Goal: Find specific page/section: Find specific page/section

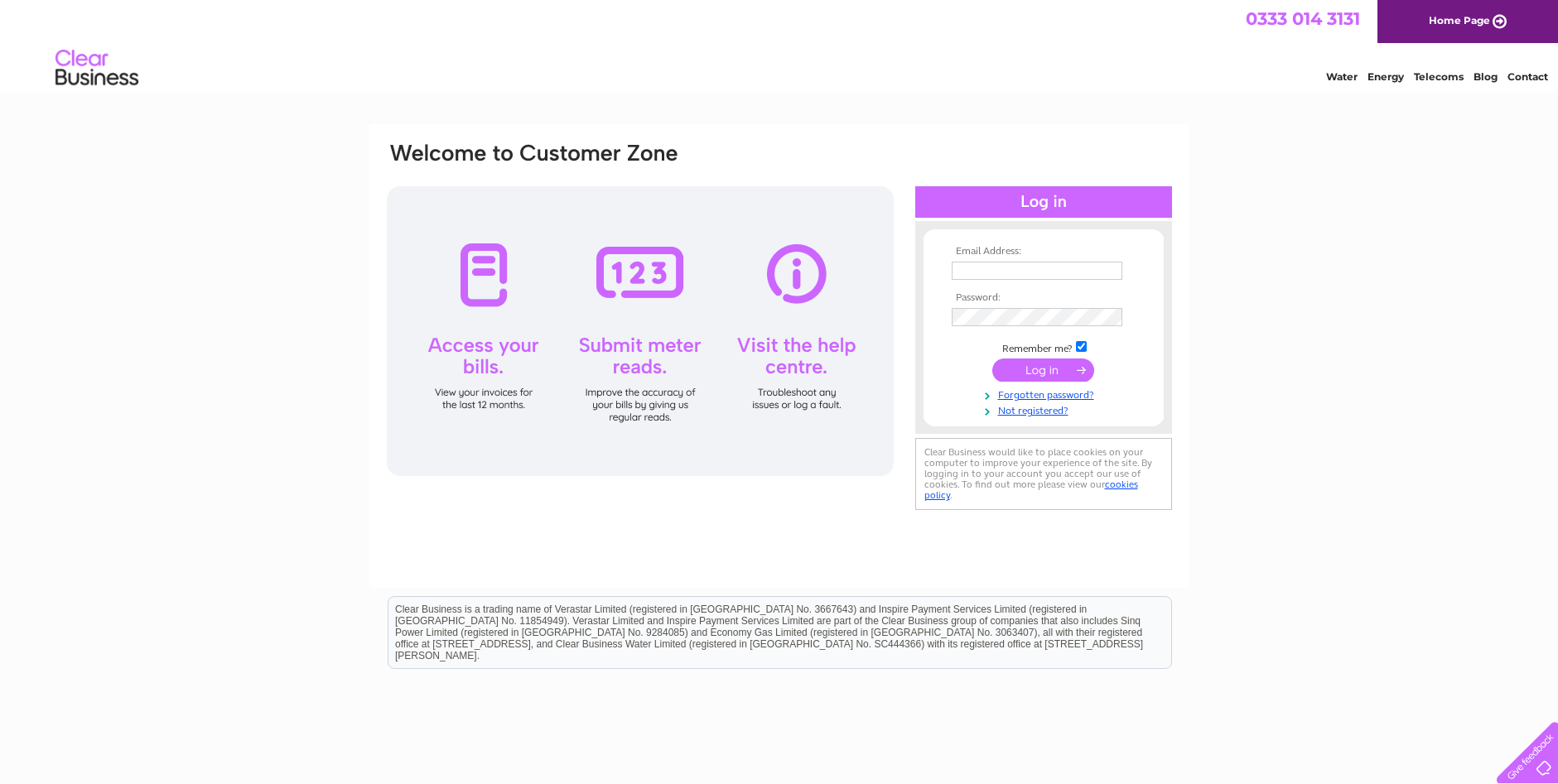
type input "[PERSON_NAME][EMAIL_ADDRESS][DOMAIN_NAME]"
drag, startPoint x: 0, startPoint y: 0, endPoint x: 1036, endPoint y: 370, distance: 1100.1
click at [1036, 370] on input "submit" at bounding box center [1043, 370] width 102 height 23
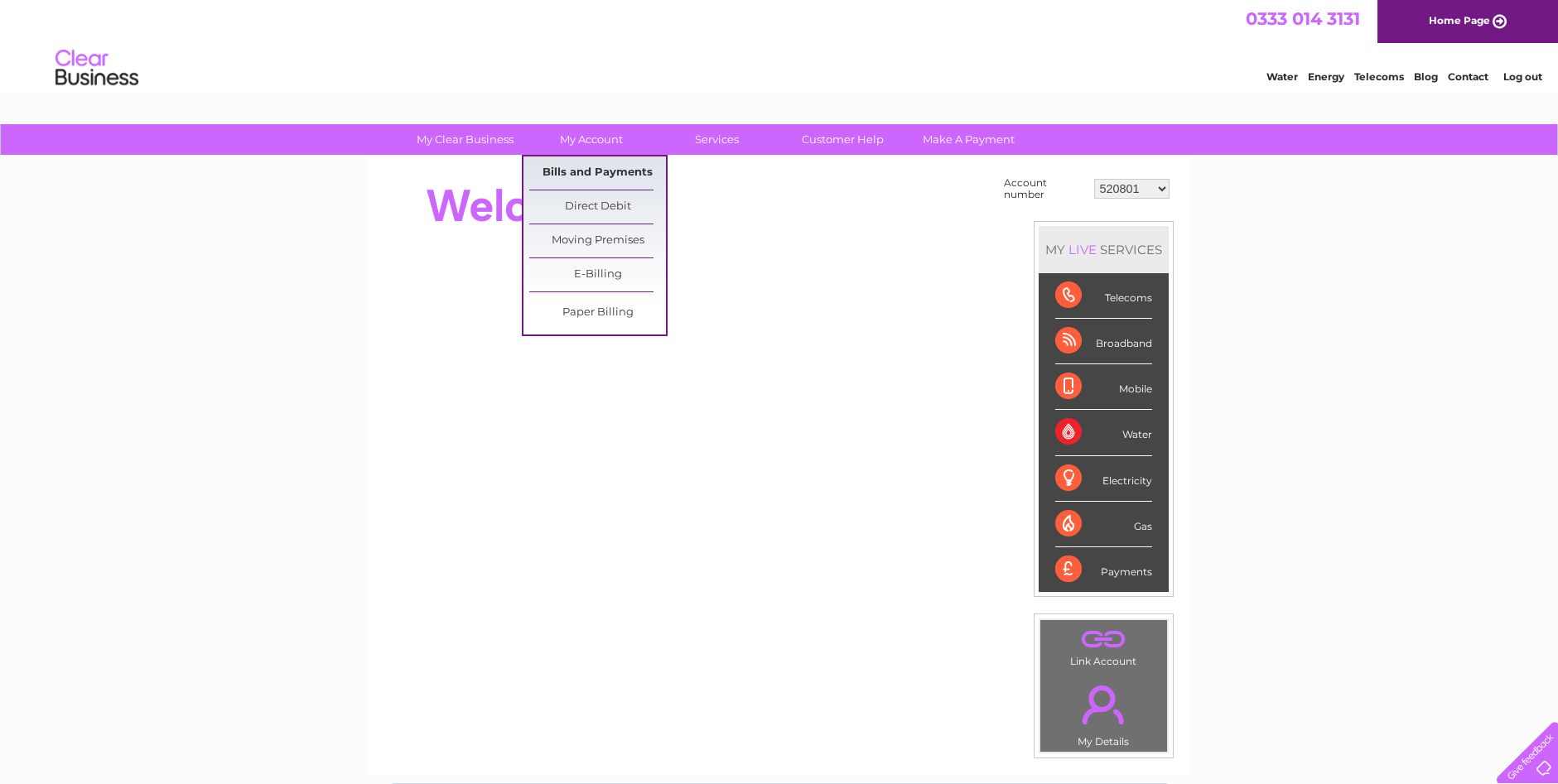
click at [594, 166] on link "Bills and Payments" at bounding box center [598, 172] width 137 height 33
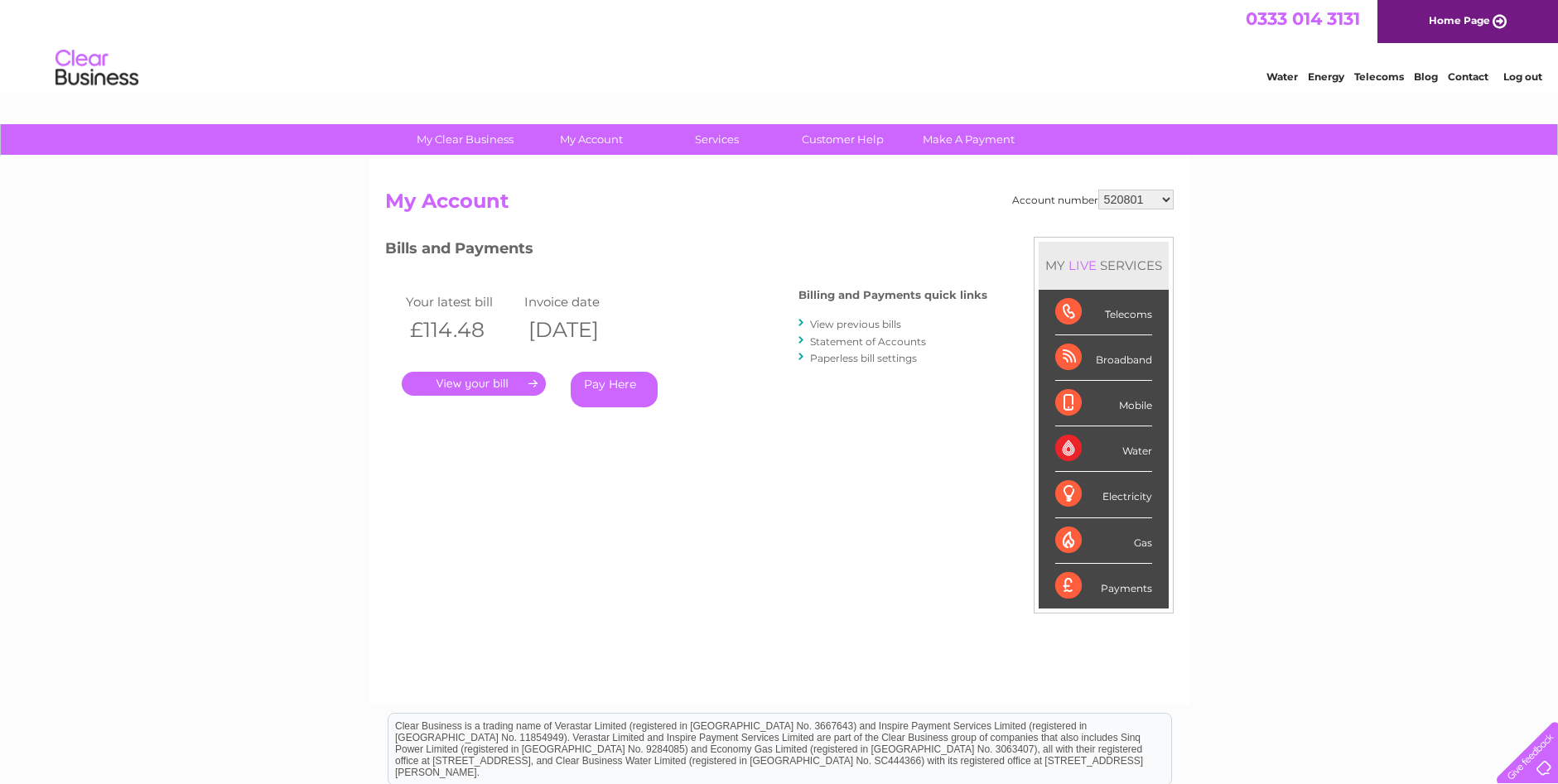
click at [476, 379] on link "." at bounding box center [474, 383] width 144 height 24
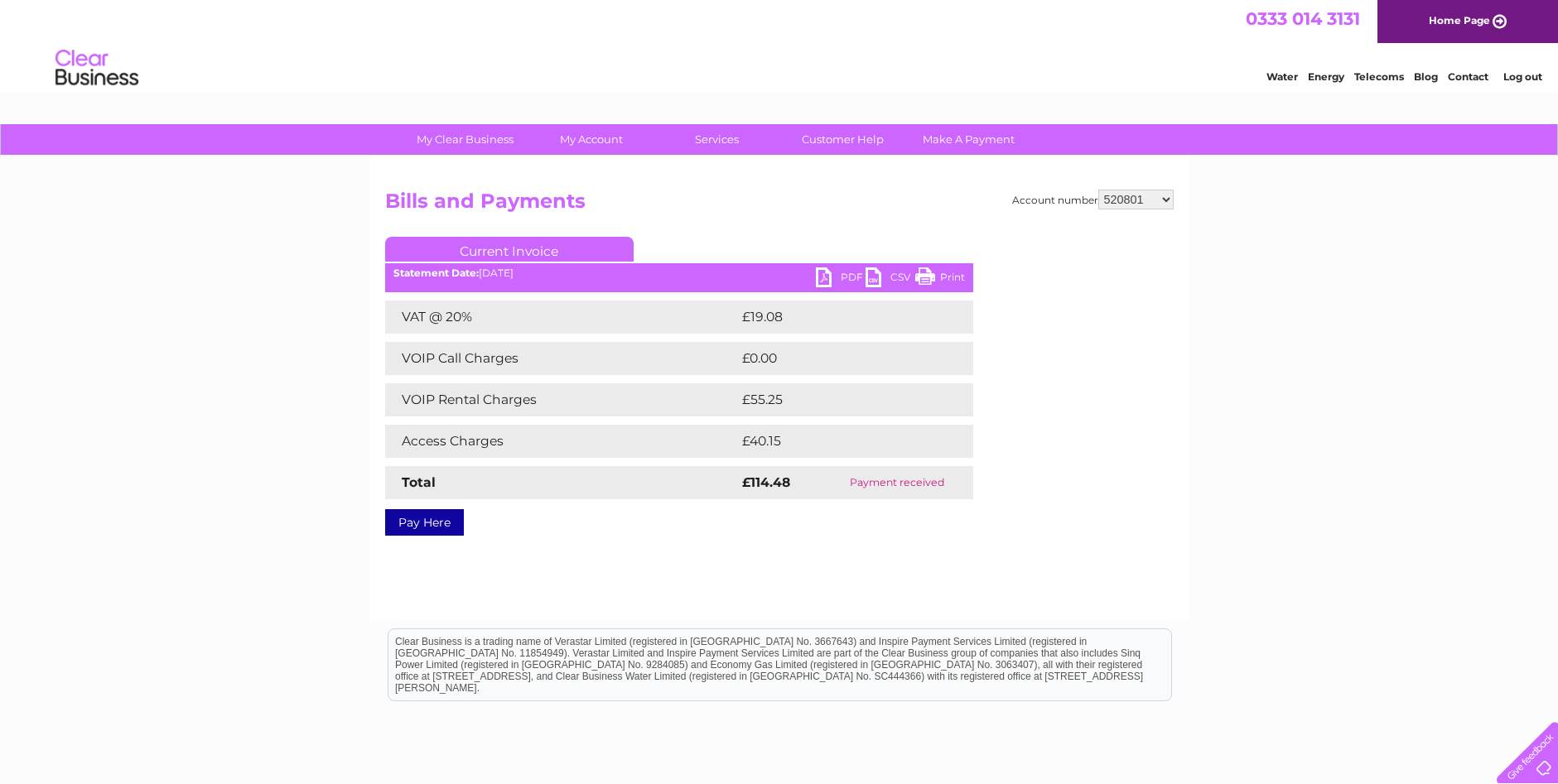
click at [824, 275] on link "PDF" at bounding box center [840, 279] width 50 height 24
